Goal: Transaction & Acquisition: Purchase product/service

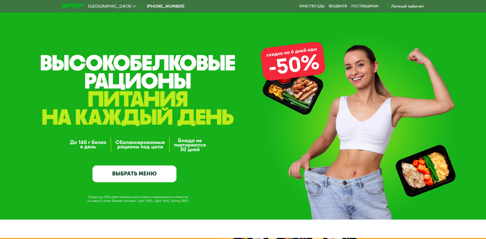
click at [142, 174] on link "ВЫБРАТЬ МЕНЮ" at bounding box center [134, 173] width 84 height 17
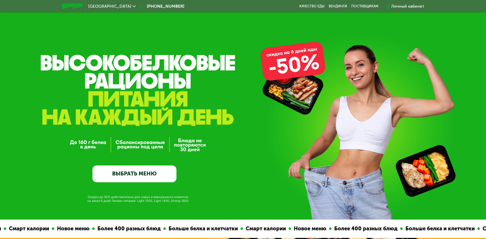
click at [133, 174] on link "ВЫБРАТЬ МЕНЮ" at bounding box center [134, 173] width 84 height 17
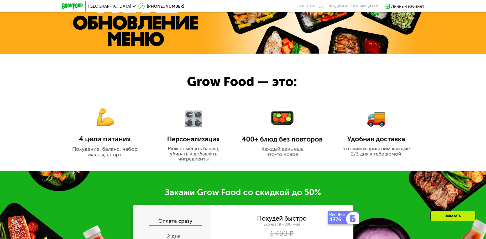
scroll to position [378, 0]
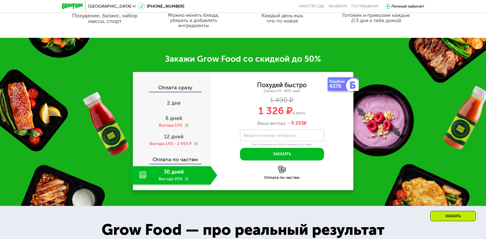
click at [178, 177] on div "30 дней Выгода 20%" at bounding box center [170, 175] width 80 height 18
click at [343, 86] on div "4376" at bounding box center [338, 86] width 18 height 5
click at [334, 86] on div "4376" at bounding box center [338, 86] width 18 height 5
click at [270, 140] on input "Введите номер телефона" at bounding box center [282, 136] width 84 height 12
